Goal: Find specific page/section

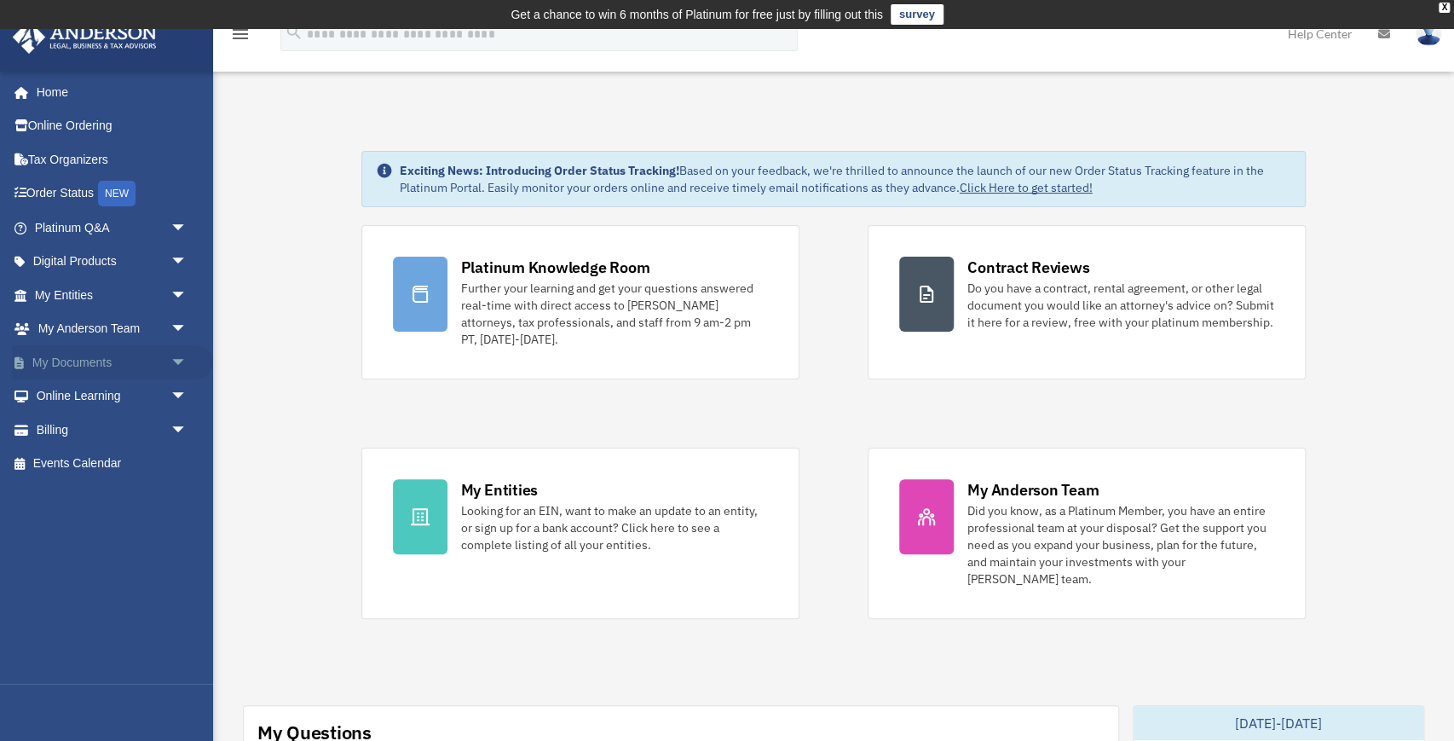
click at [177, 363] on span "arrow_drop_down" at bounding box center [187, 362] width 34 height 35
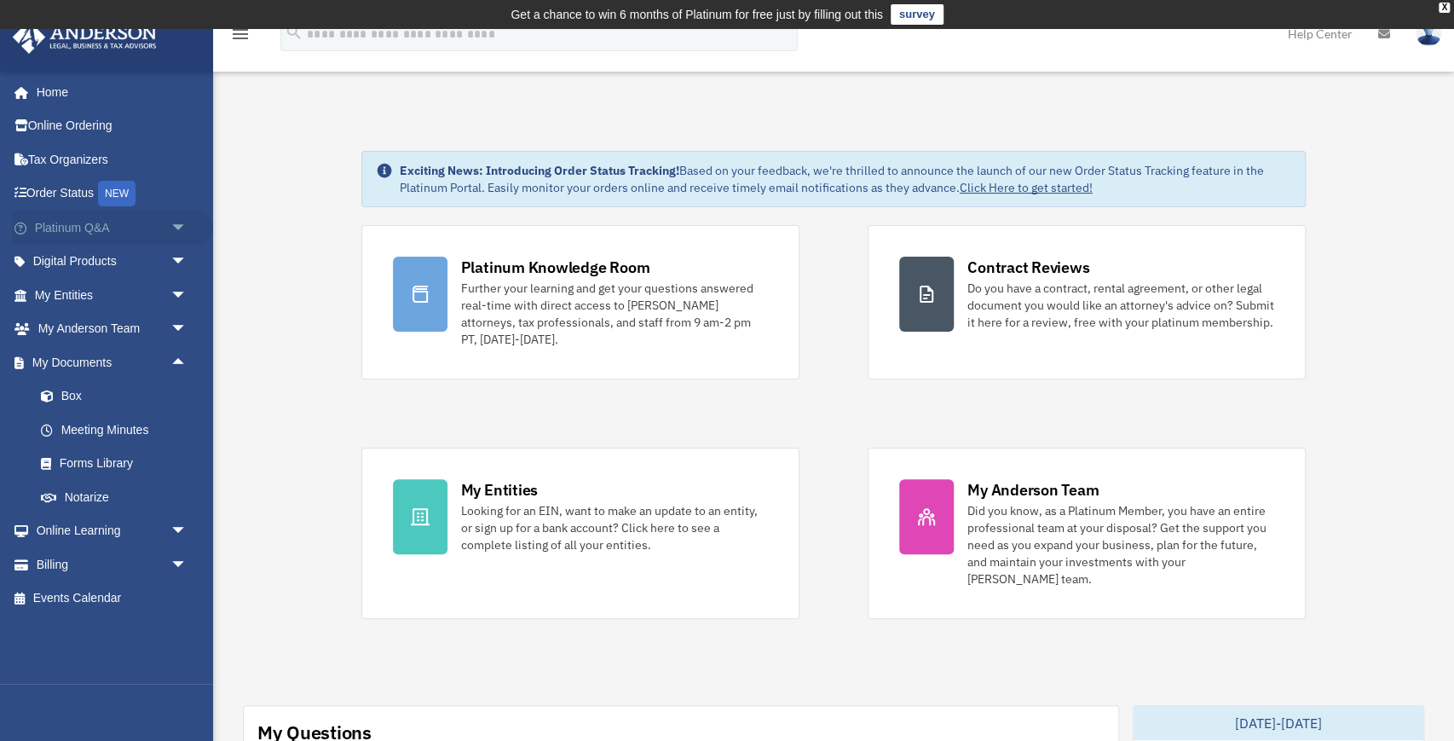
click at [180, 228] on span "arrow_drop_down" at bounding box center [187, 228] width 34 height 35
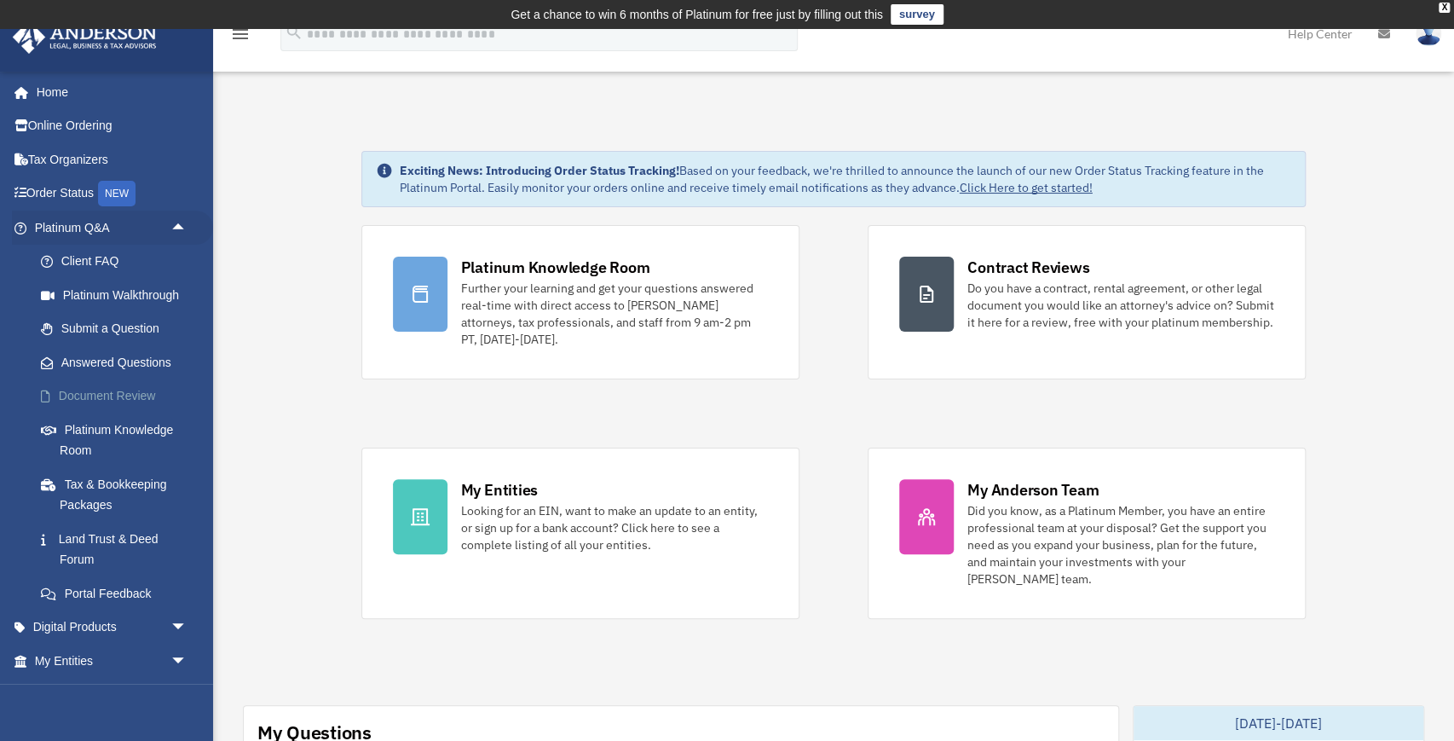
click at [148, 389] on link "Document Review" at bounding box center [118, 396] width 189 height 34
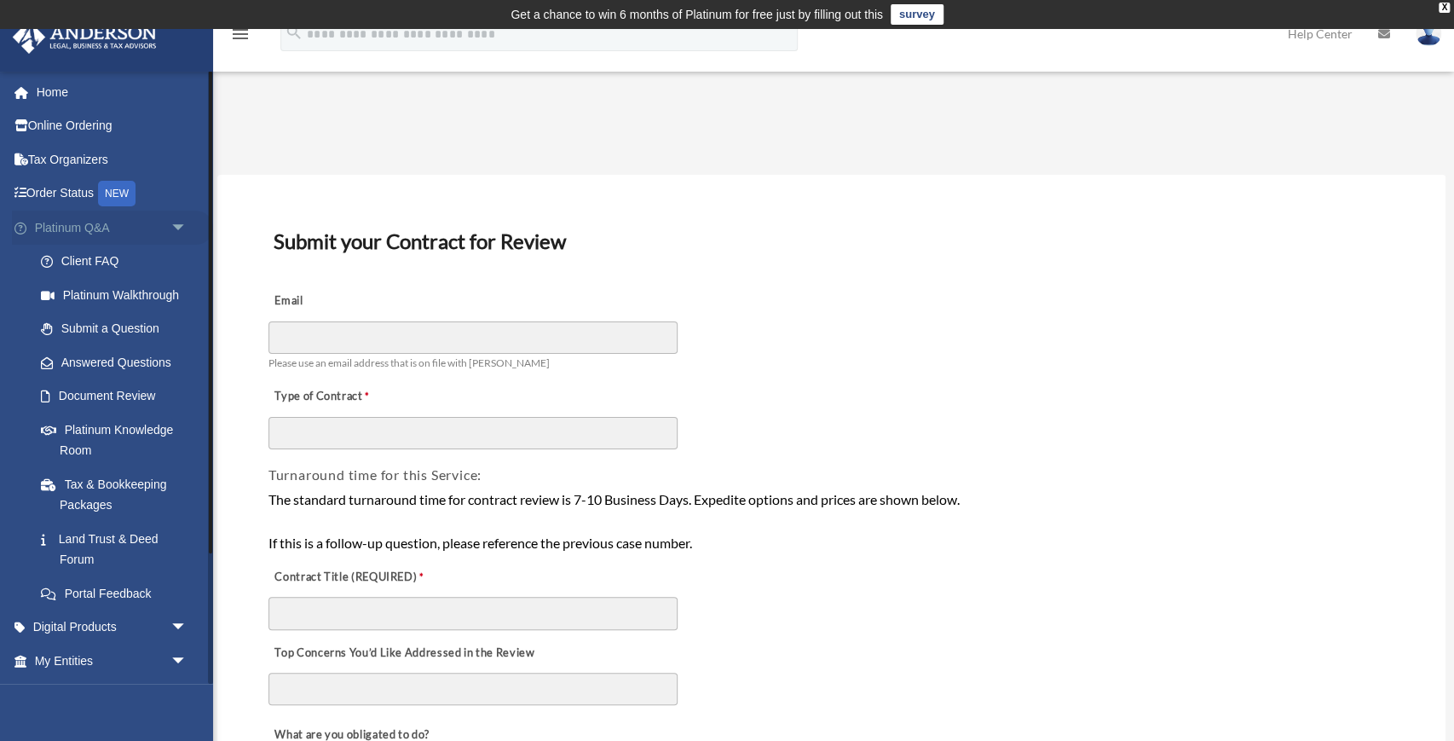
click at [174, 222] on span "arrow_drop_down" at bounding box center [187, 228] width 34 height 35
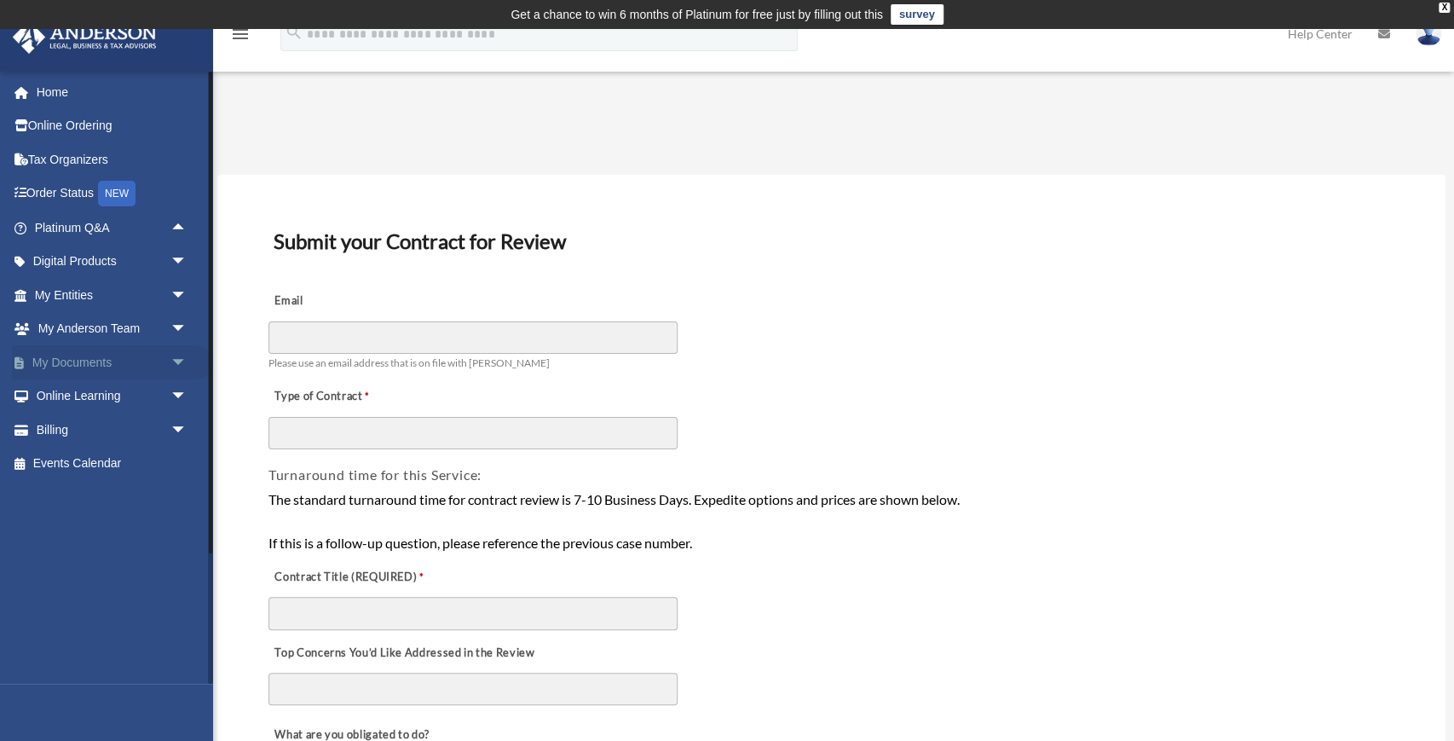
click at [182, 360] on span "arrow_drop_down" at bounding box center [187, 362] width 34 height 35
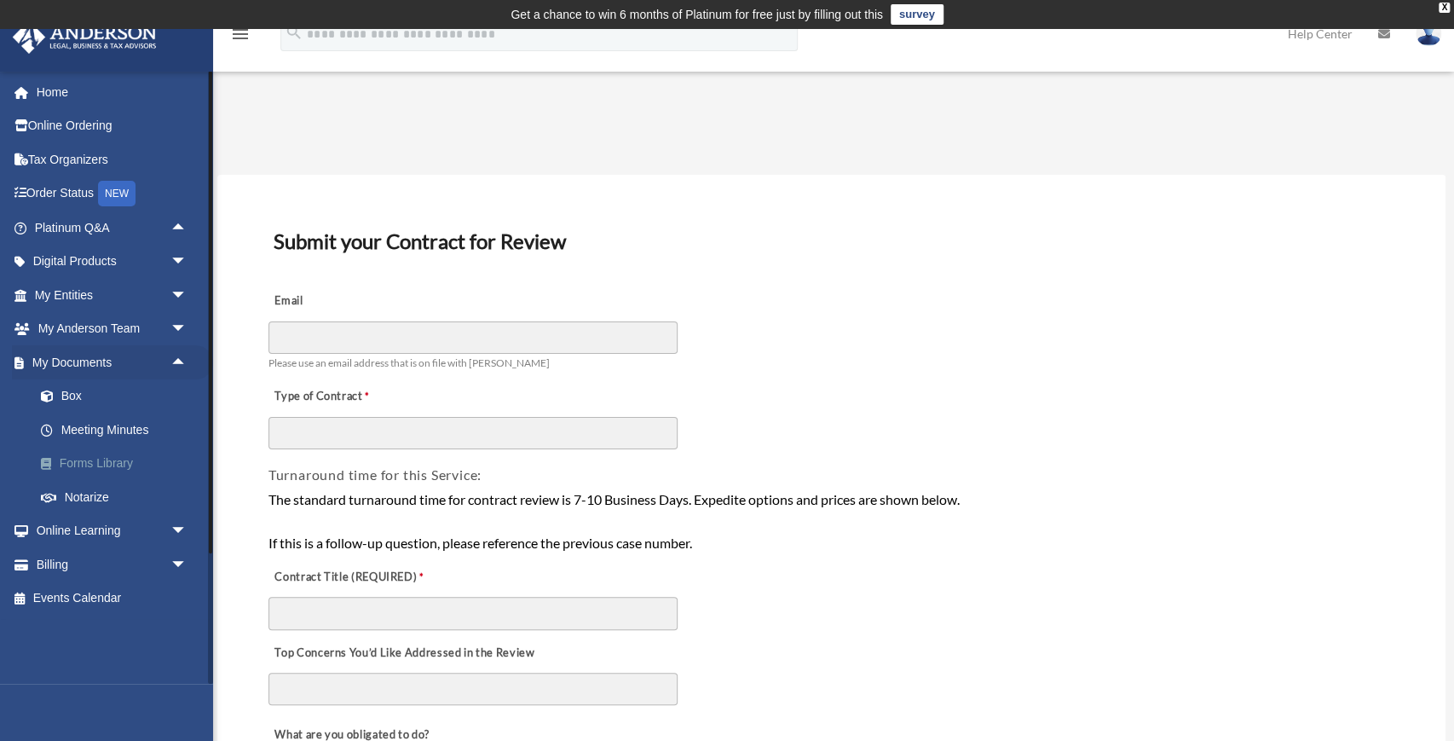
click at [118, 457] on link "Forms Library" at bounding box center [118, 464] width 189 height 34
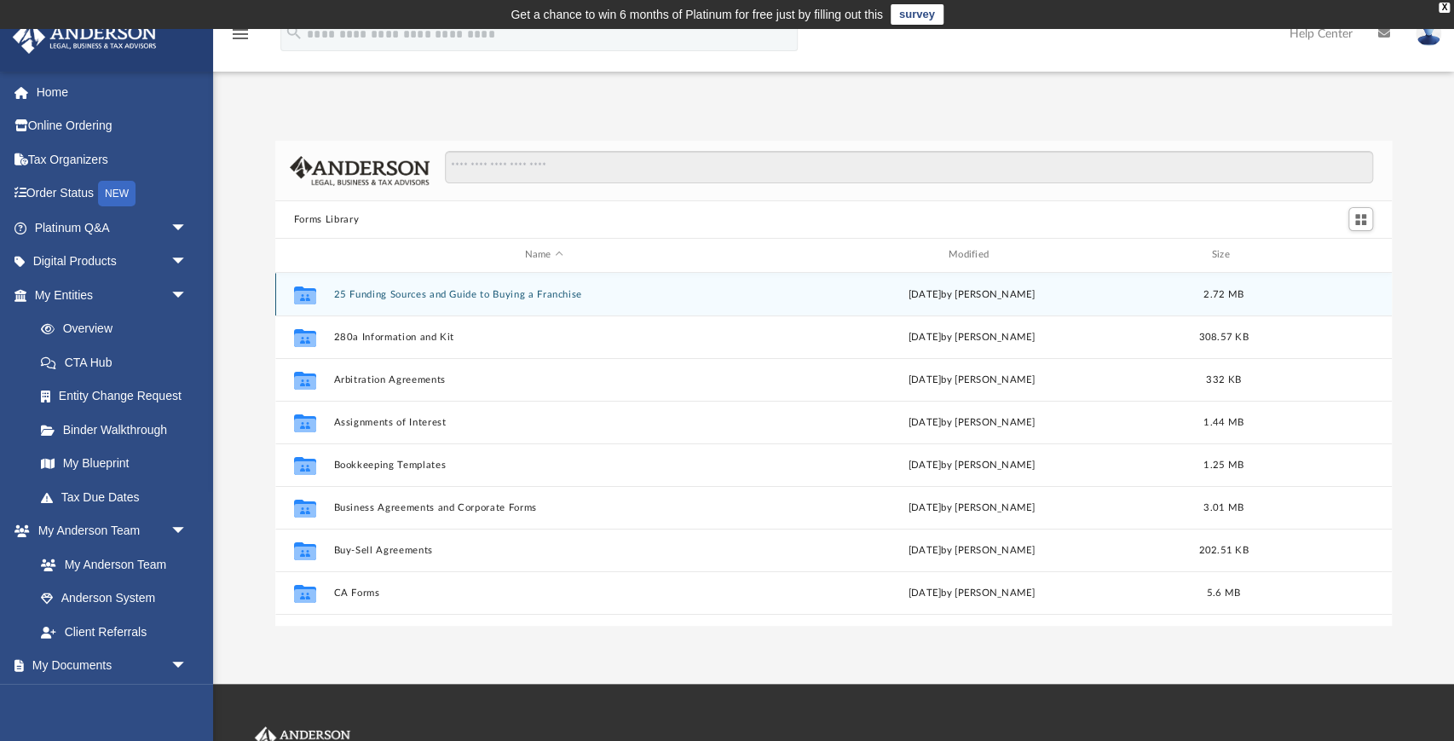
scroll to position [387, 1117]
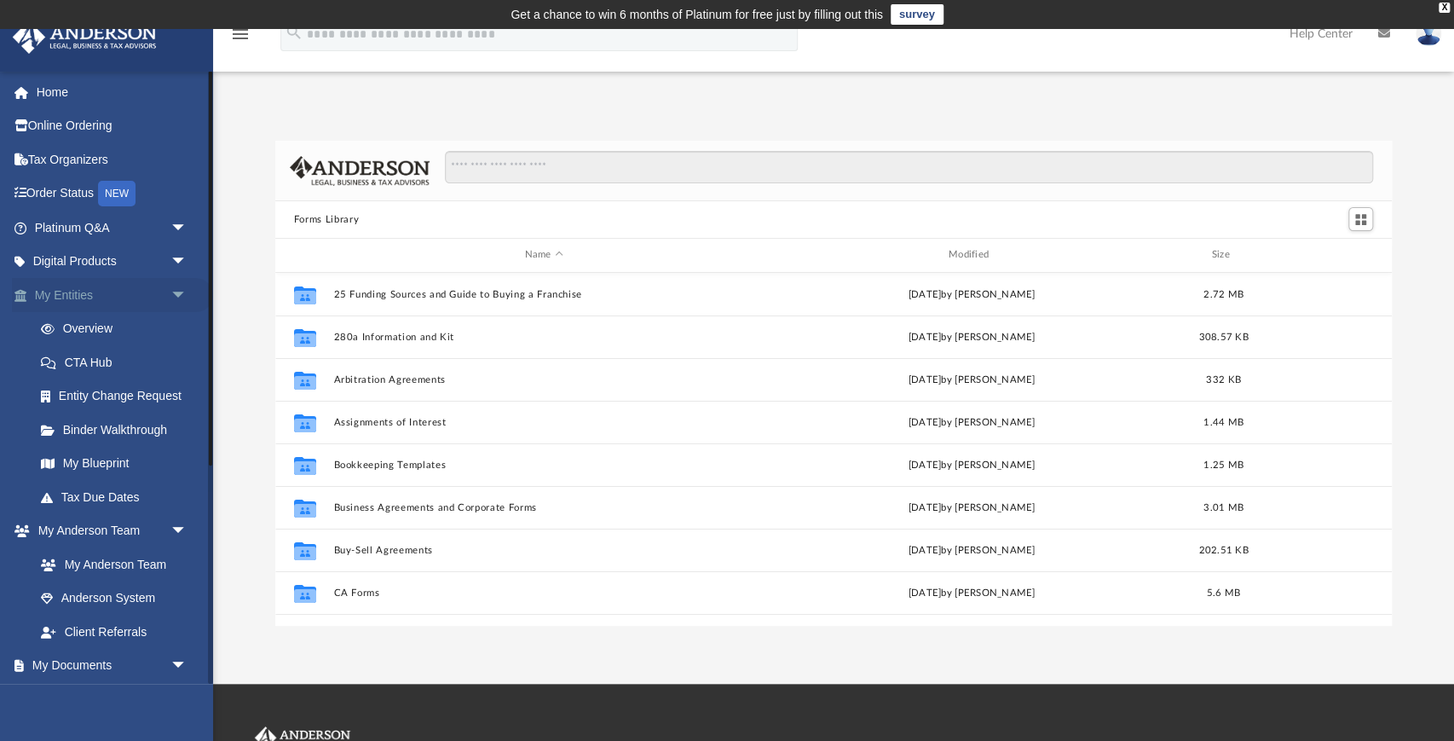
click at [98, 296] on link "My Entities arrow_drop_down" at bounding box center [112, 295] width 201 height 34
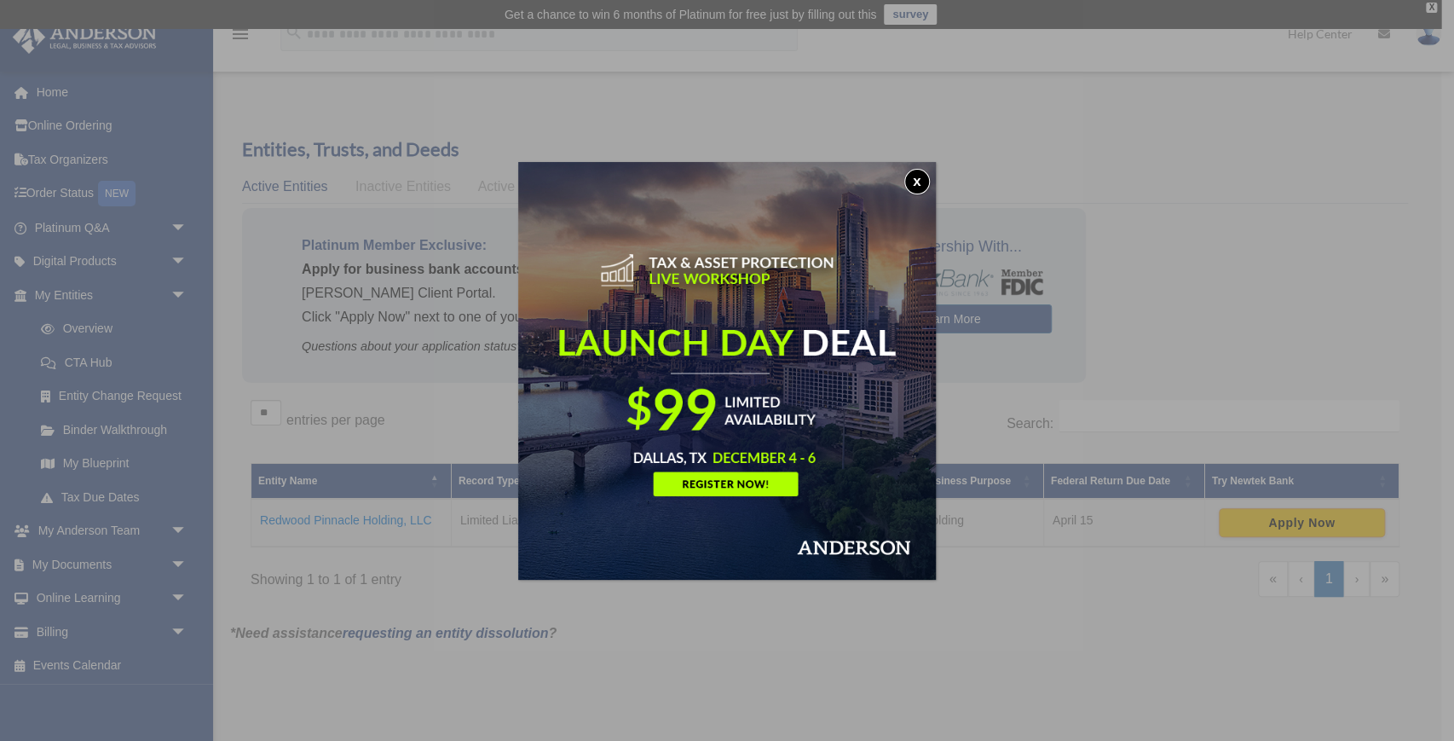
click at [917, 181] on button "x" at bounding box center [917, 182] width 26 height 26
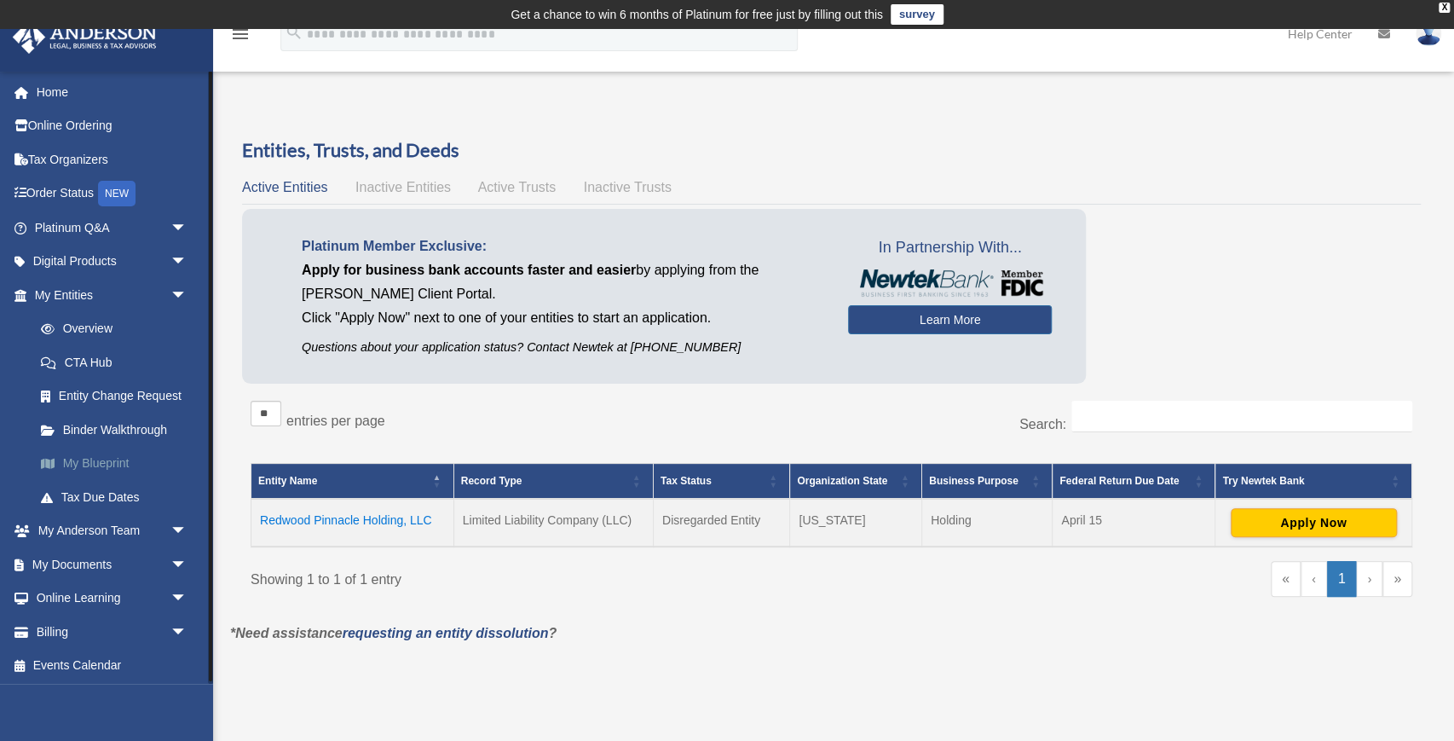
click at [102, 466] on link "My Blueprint" at bounding box center [118, 464] width 189 height 34
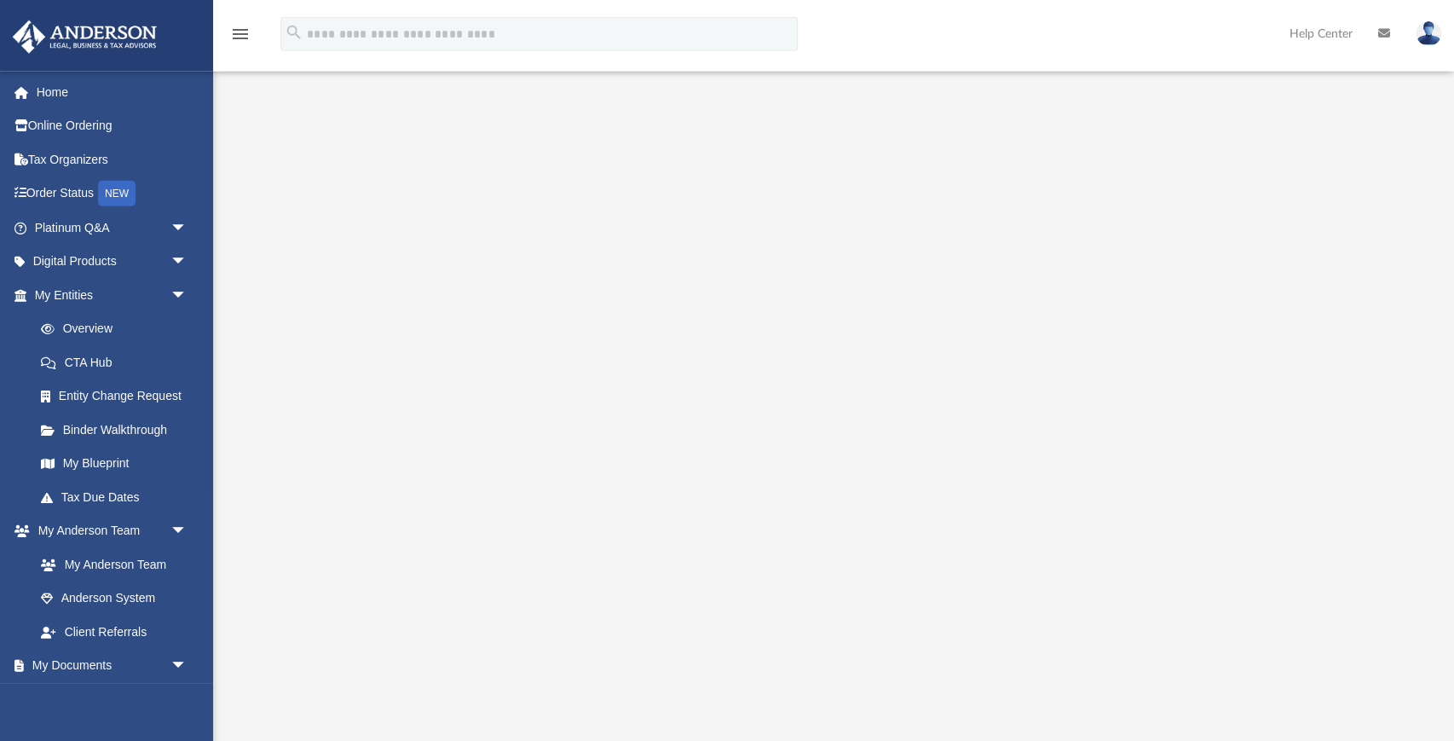
scroll to position [90, 0]
